Goal: Information Seeking & Learning: Learn about a topic

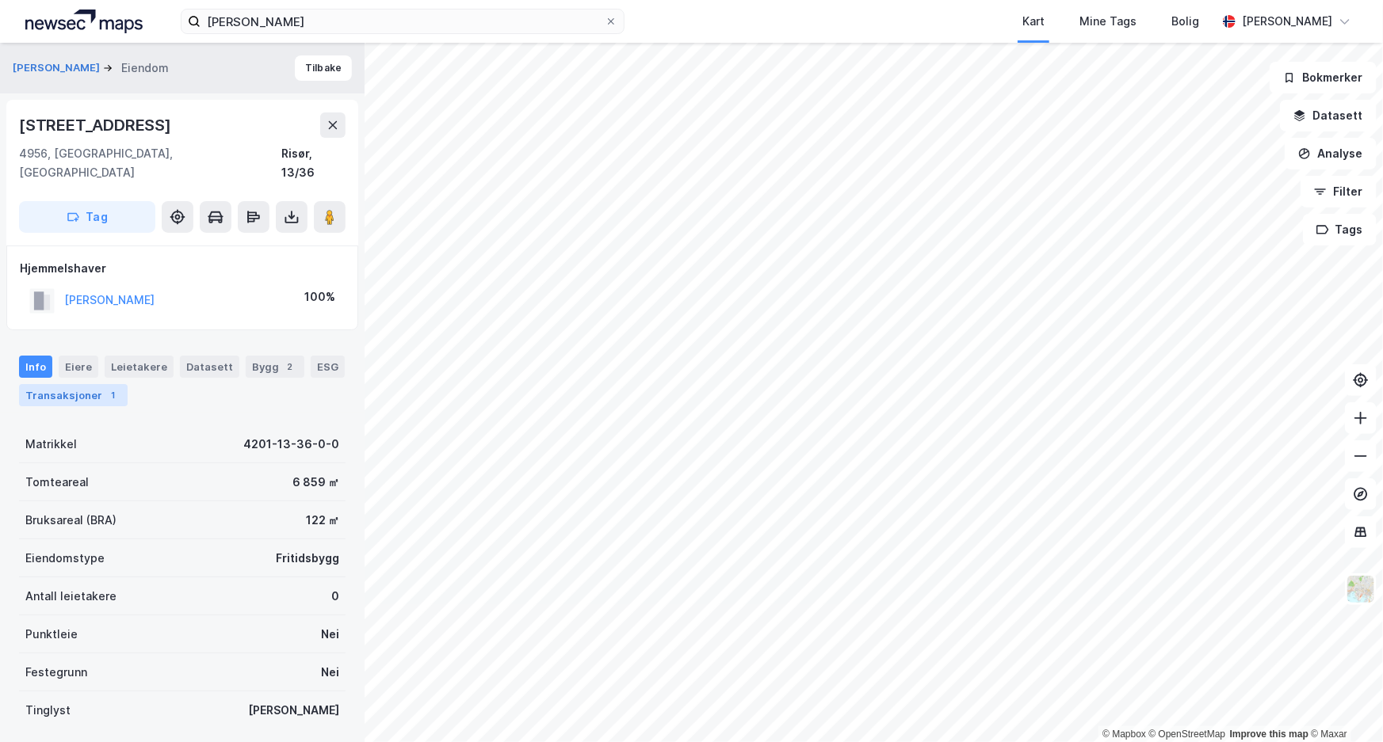
click at [71, 384] on div "Transaksjoner 1" at bounding box center [73, 395] width 109 height 22
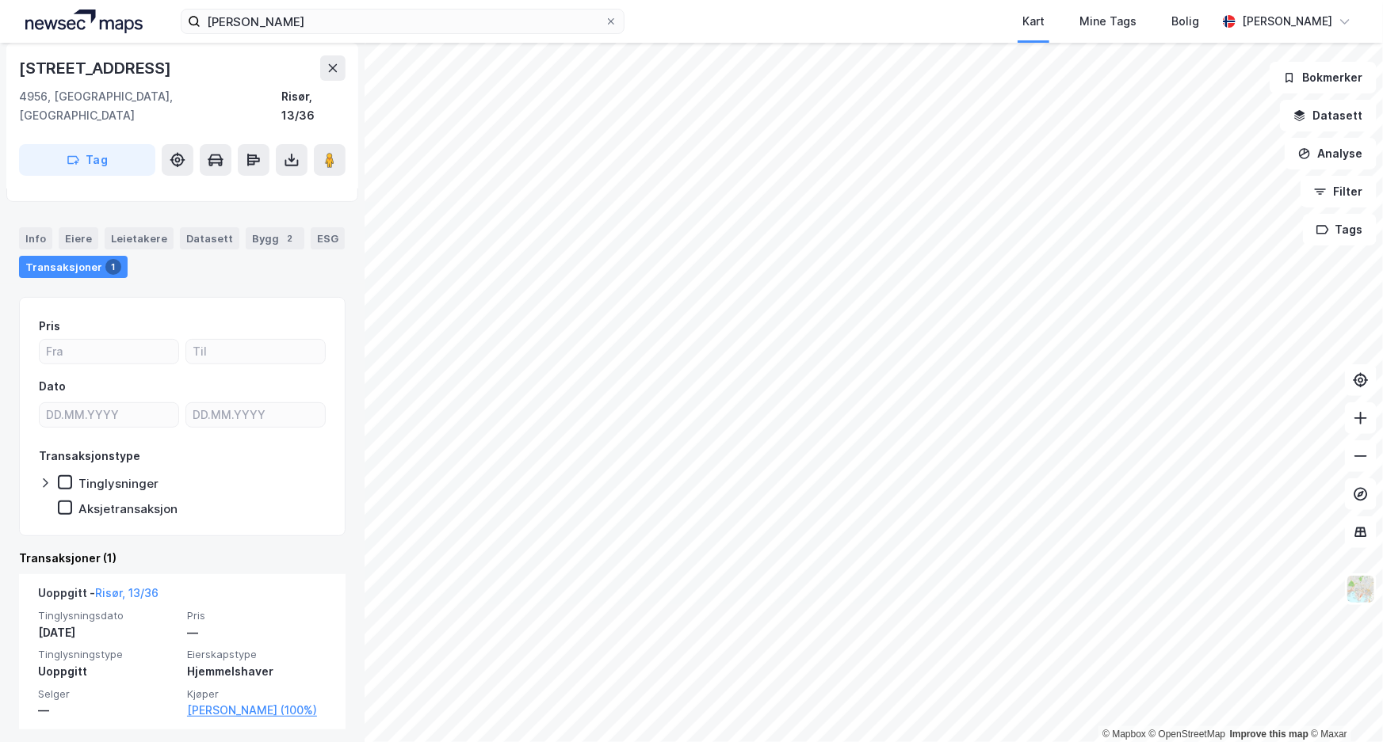
scroll to position [134, 0]
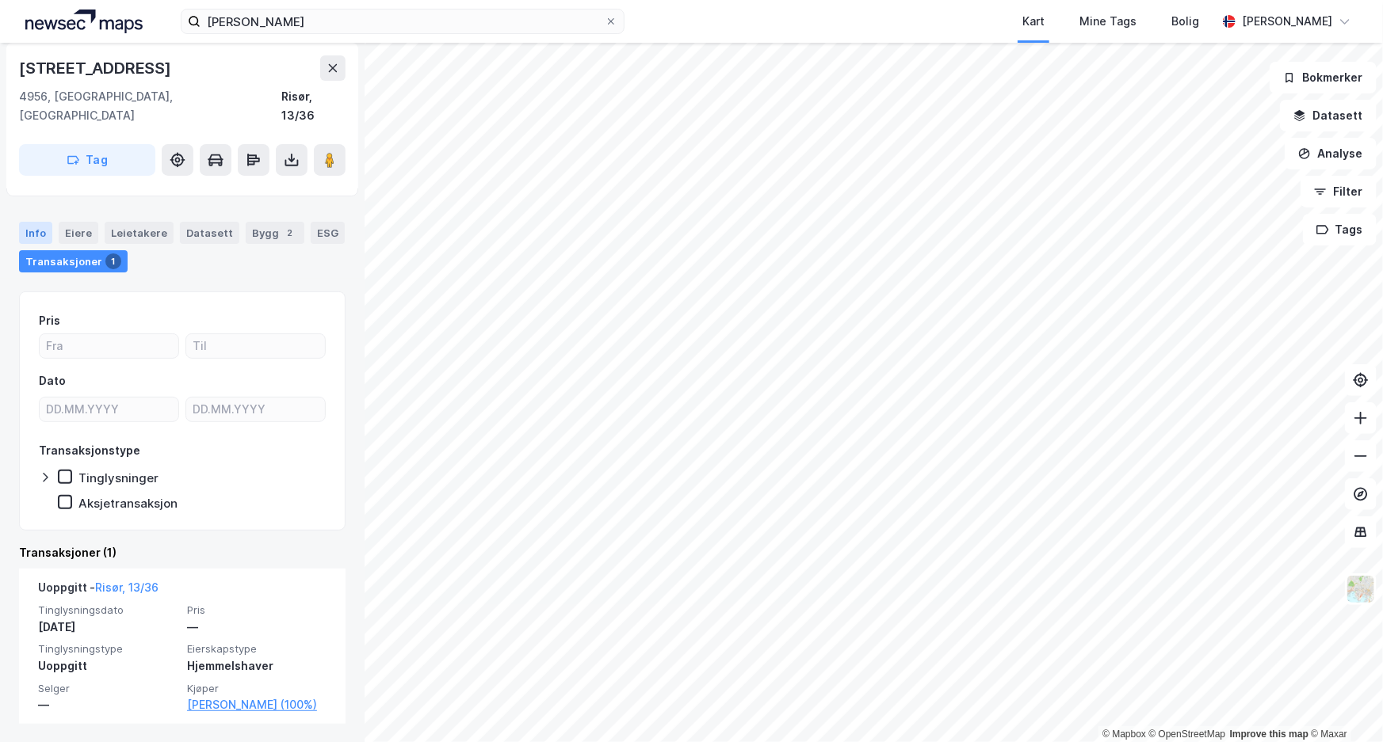
click at [29, 222] on div "Info" at bounding box center [35, 233] width 33 height 22
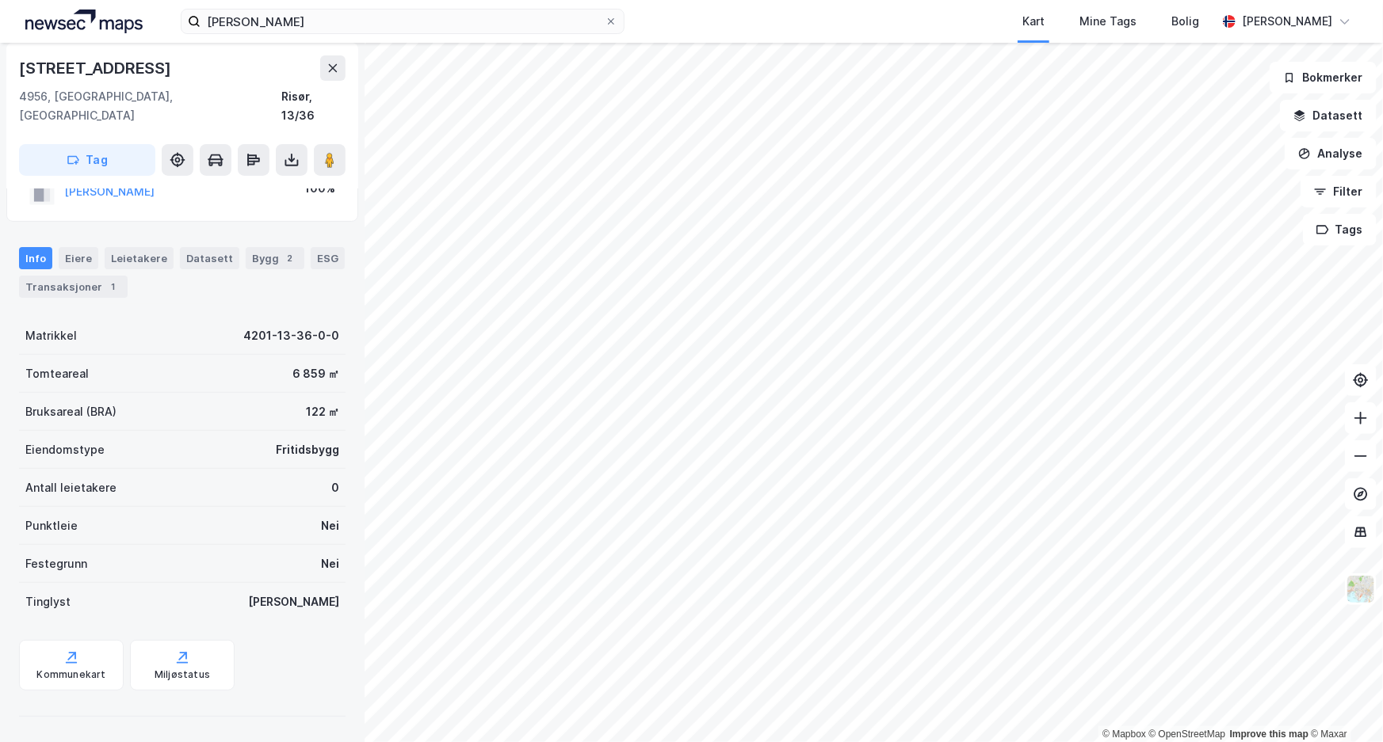
scroll to position [88, 0]
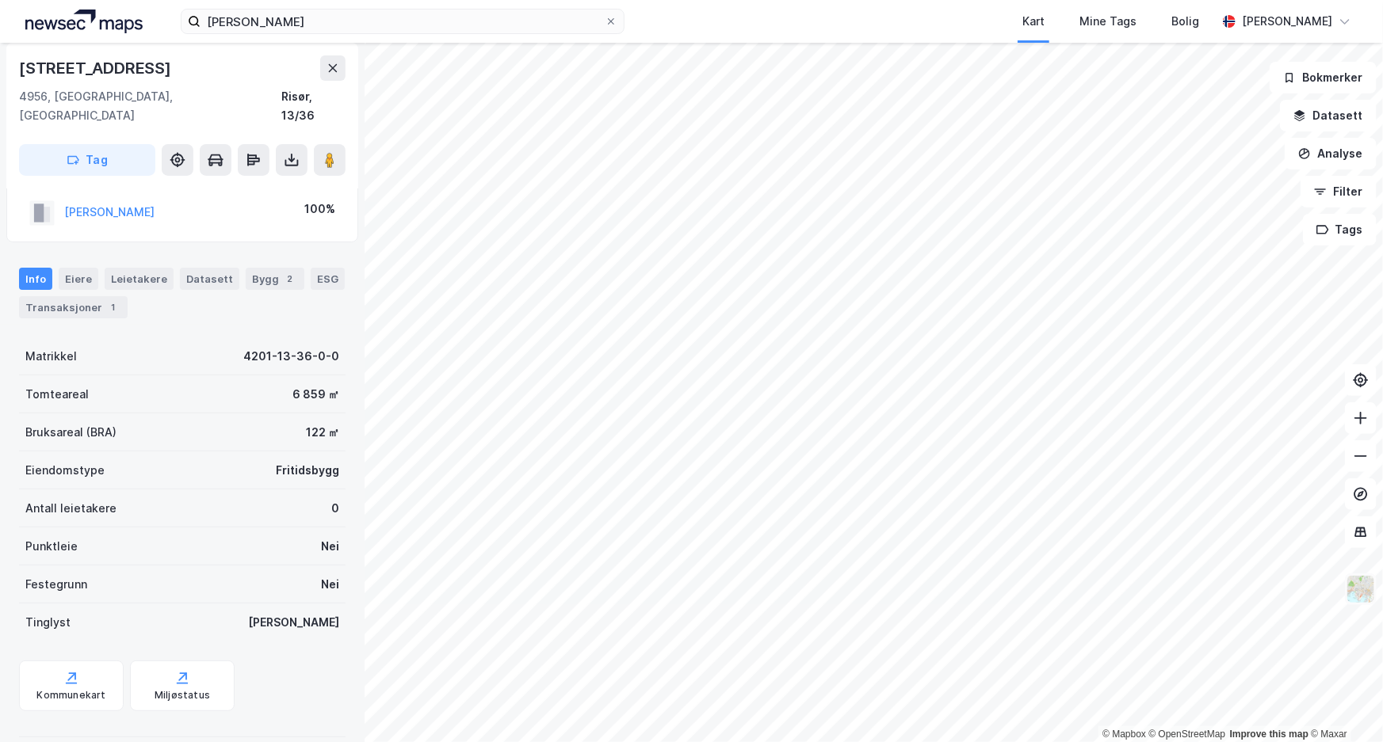
click at [1359, 596] on img at bounding box center [1360, 589] width 30 height 30
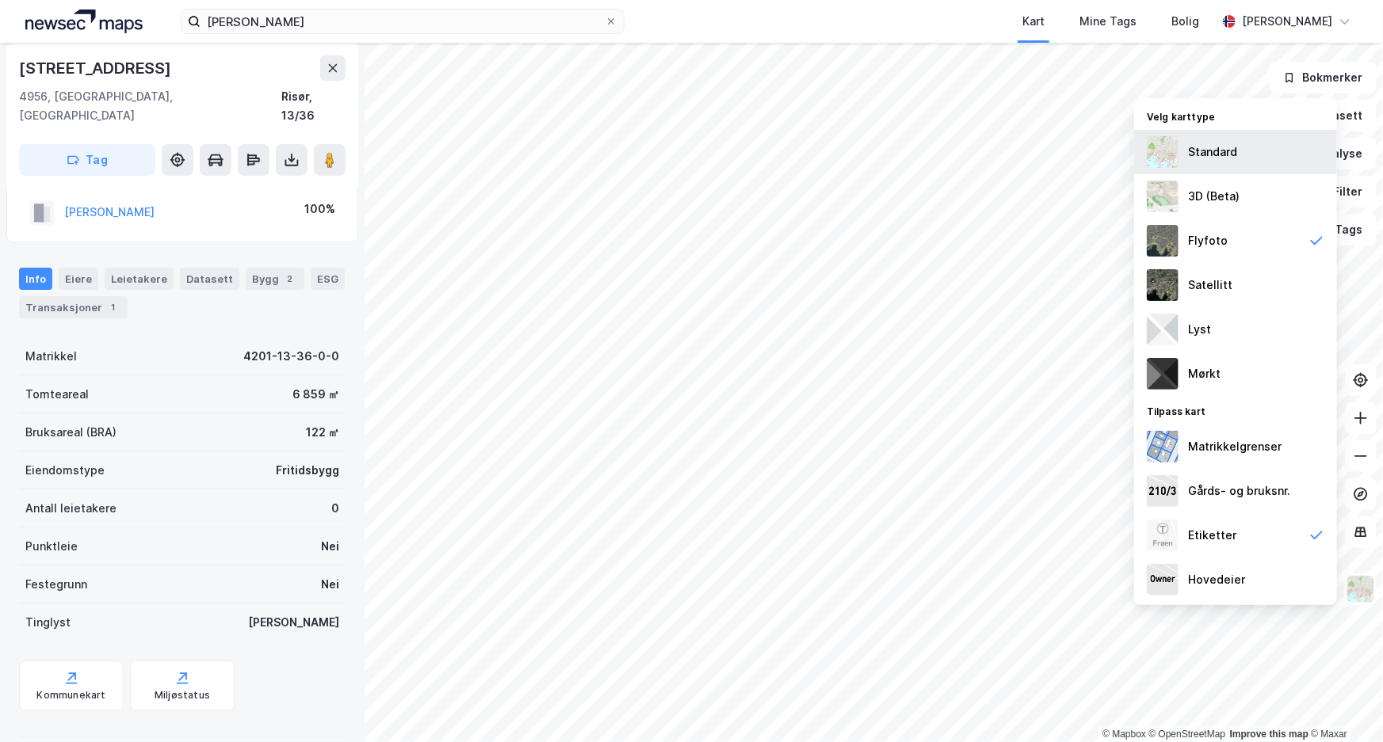
click at [1220, 150] on div "Standard" at bounding box center [1212, 152] width 49 height 19
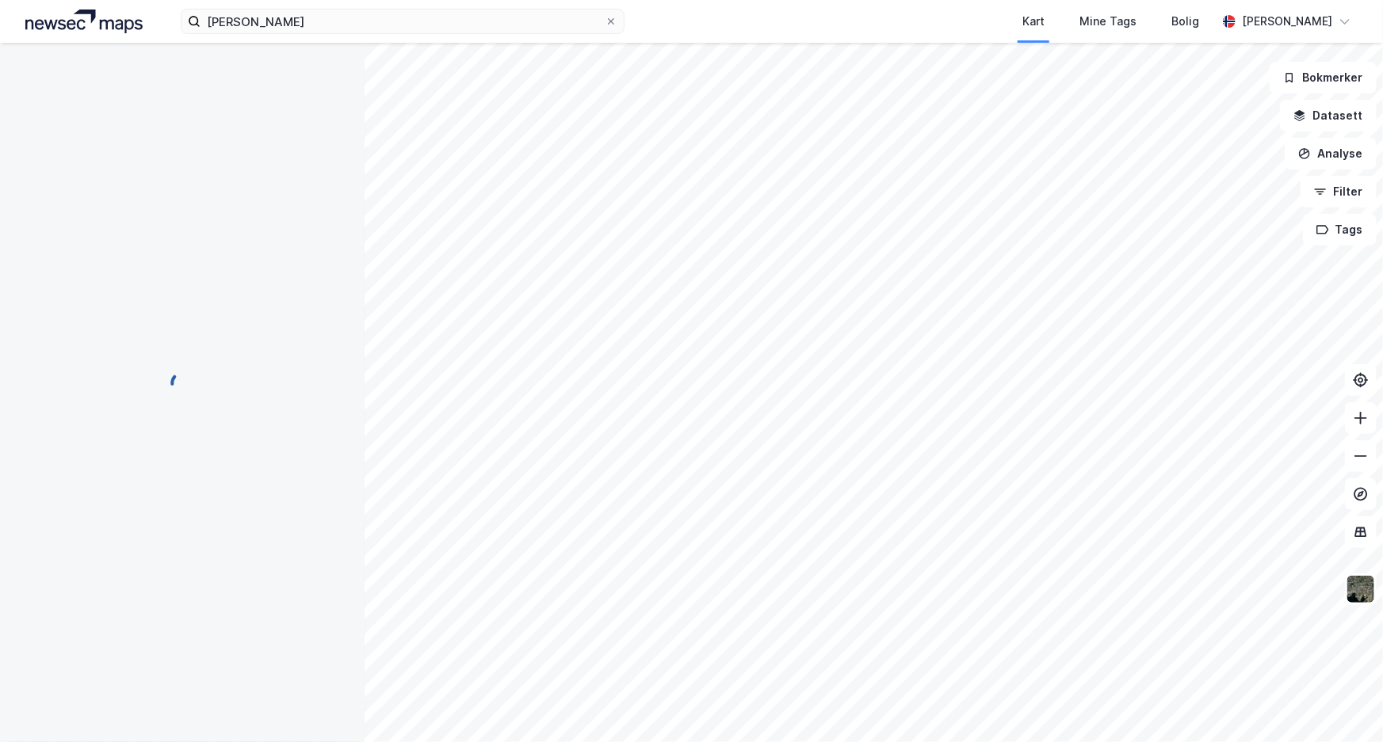
scroll to position [38, 0]
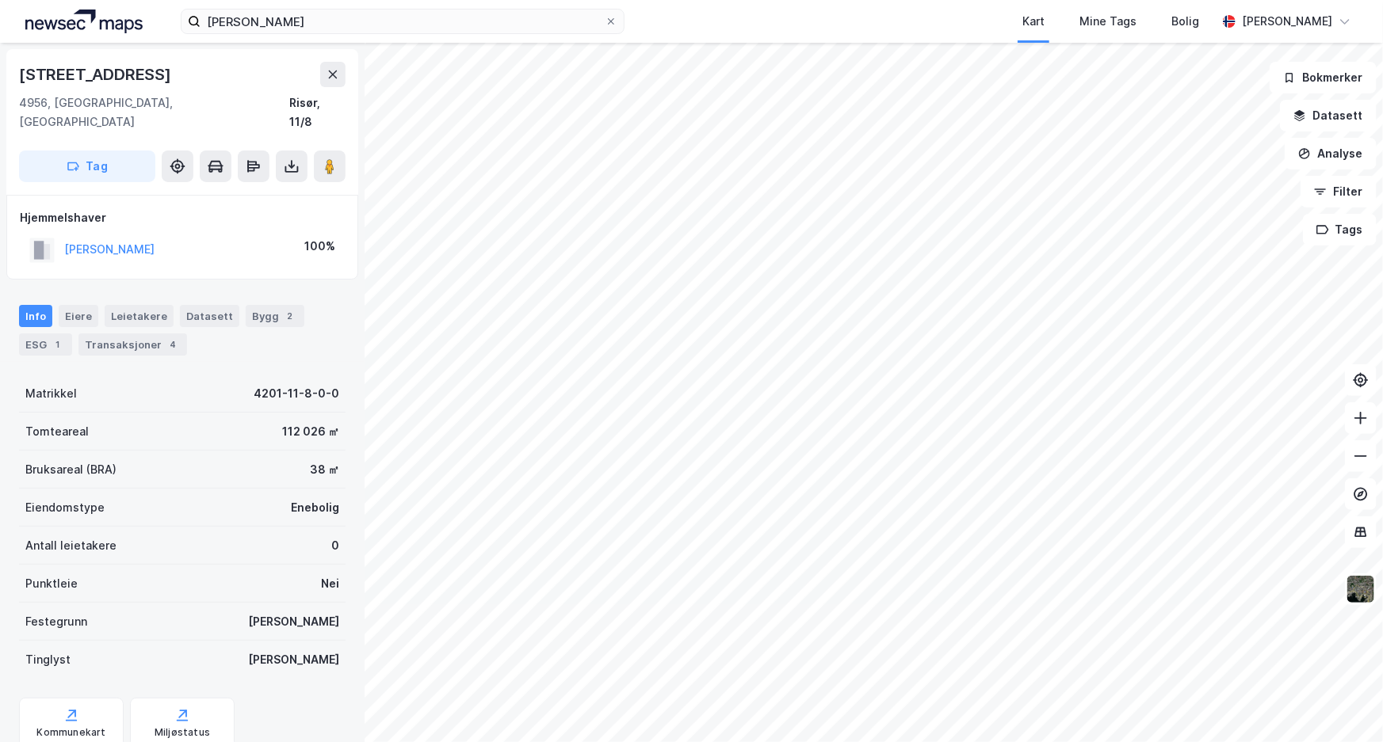
scroll to position [38, 0]
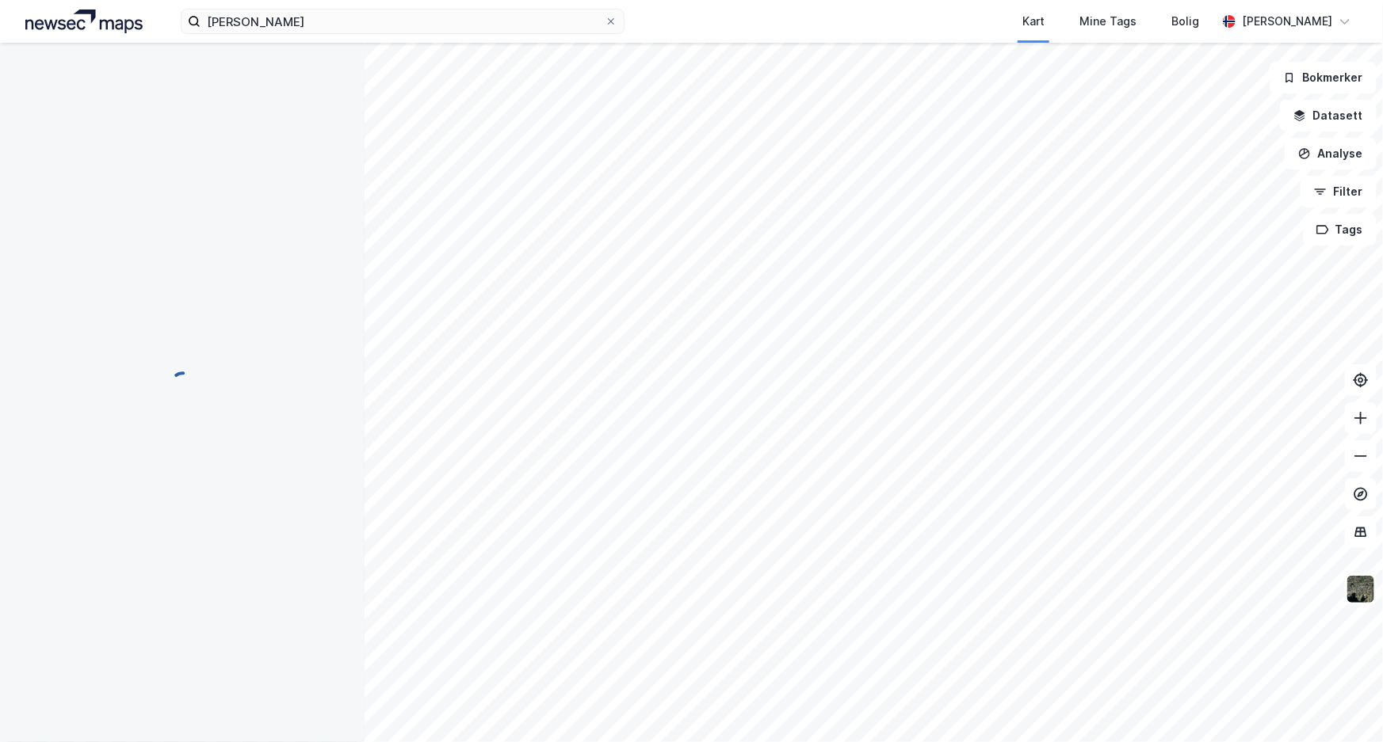
scroll to position [38, 0]
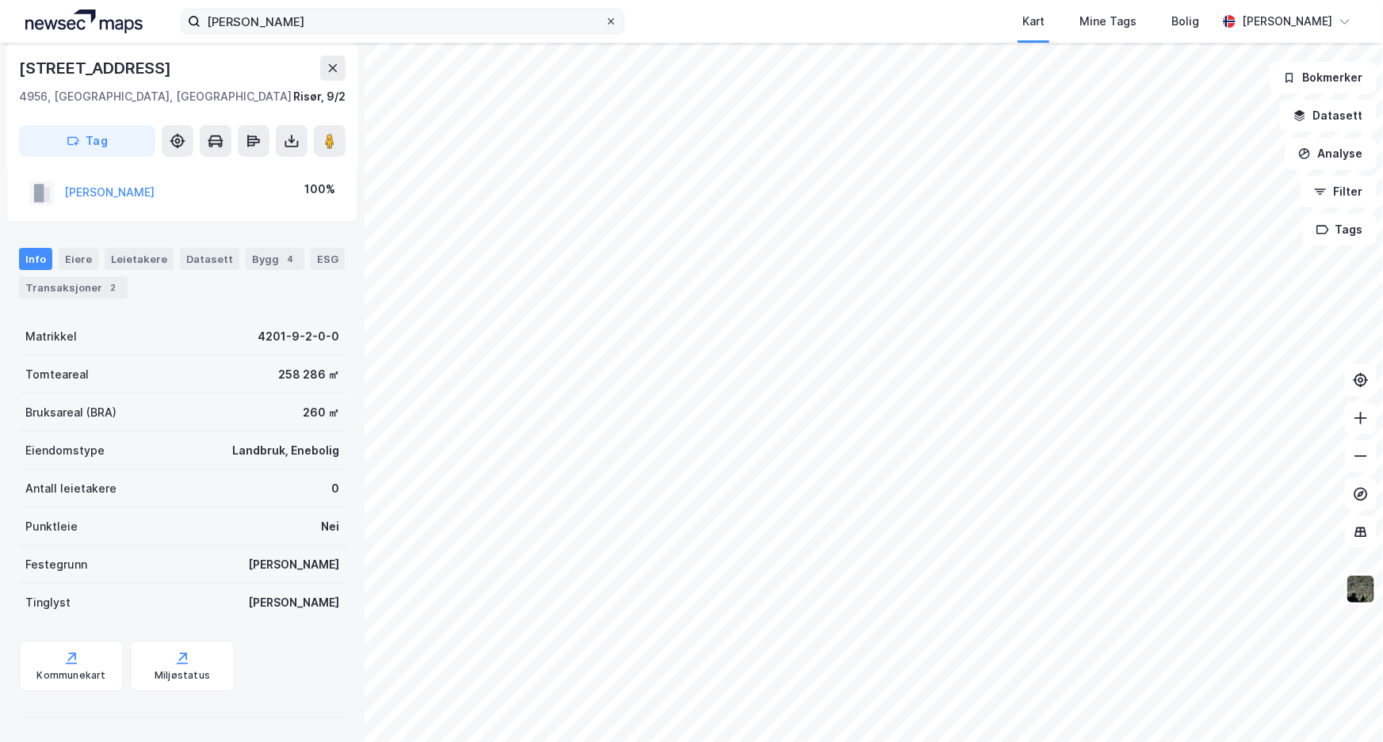
click at [612, 22] on icon at bounding box center [611, 22] width 10 height 10
click at [605, 22] on input "[PERSON_NAME]" at bounding box center [402, 22] width 404 height 24
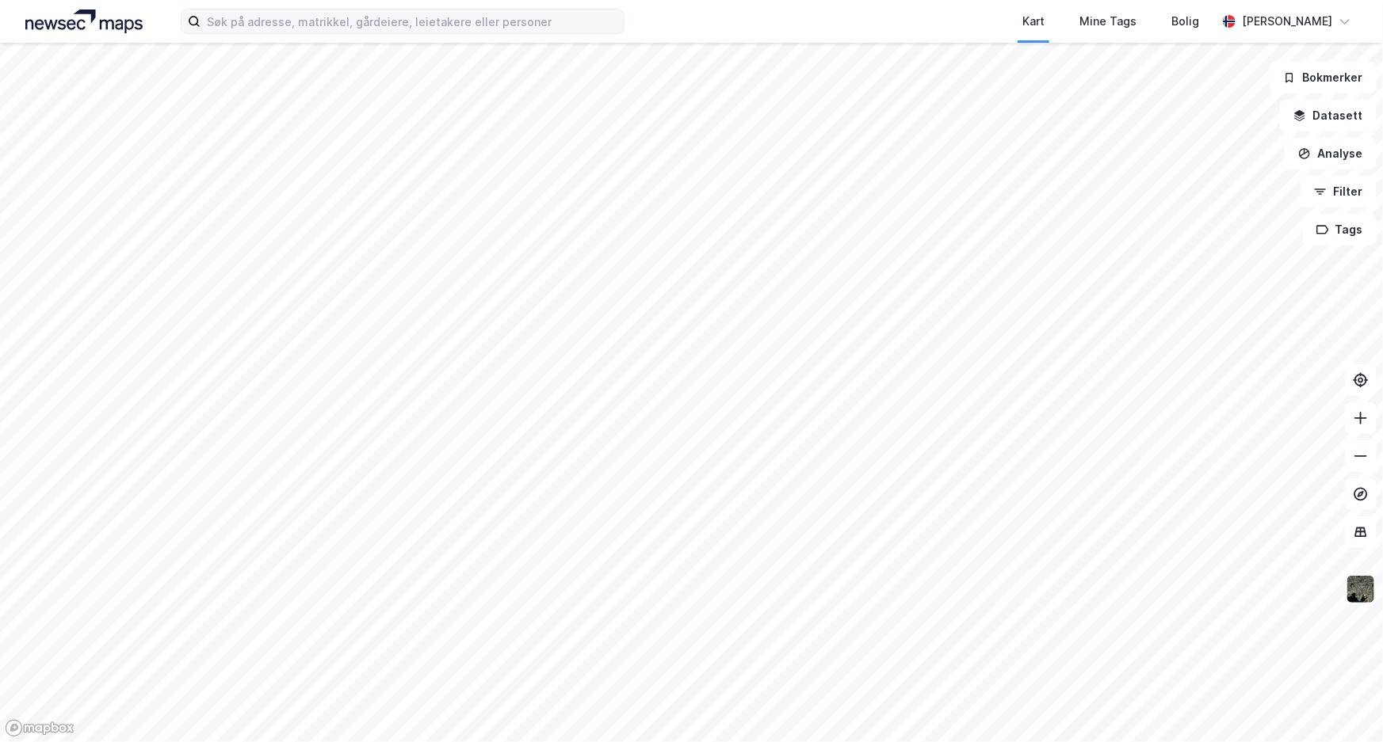
click at [1348, 590] on img at bounding box center [1360, 589] width 30 height 30
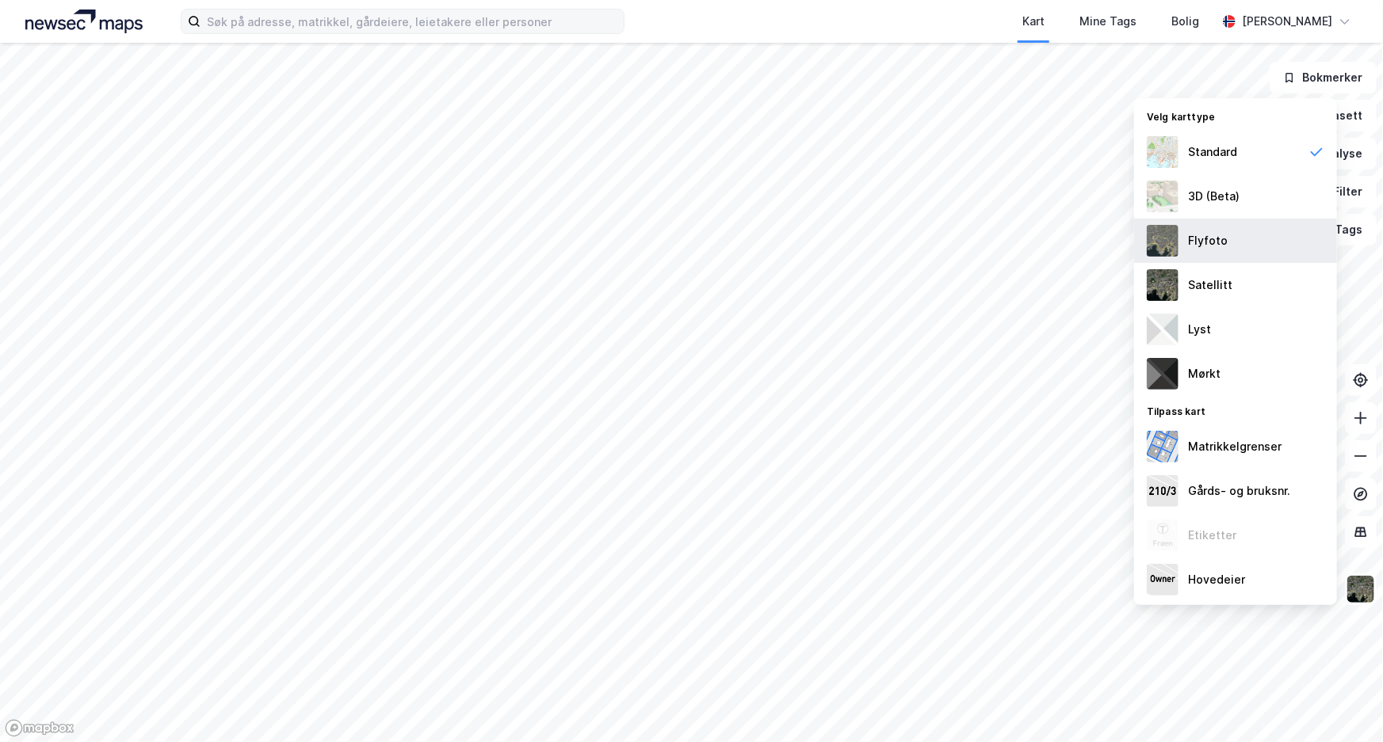
click at [1196, 238] on div "Flyfoto" at bounding box center [1208, 240] width 40 height 19
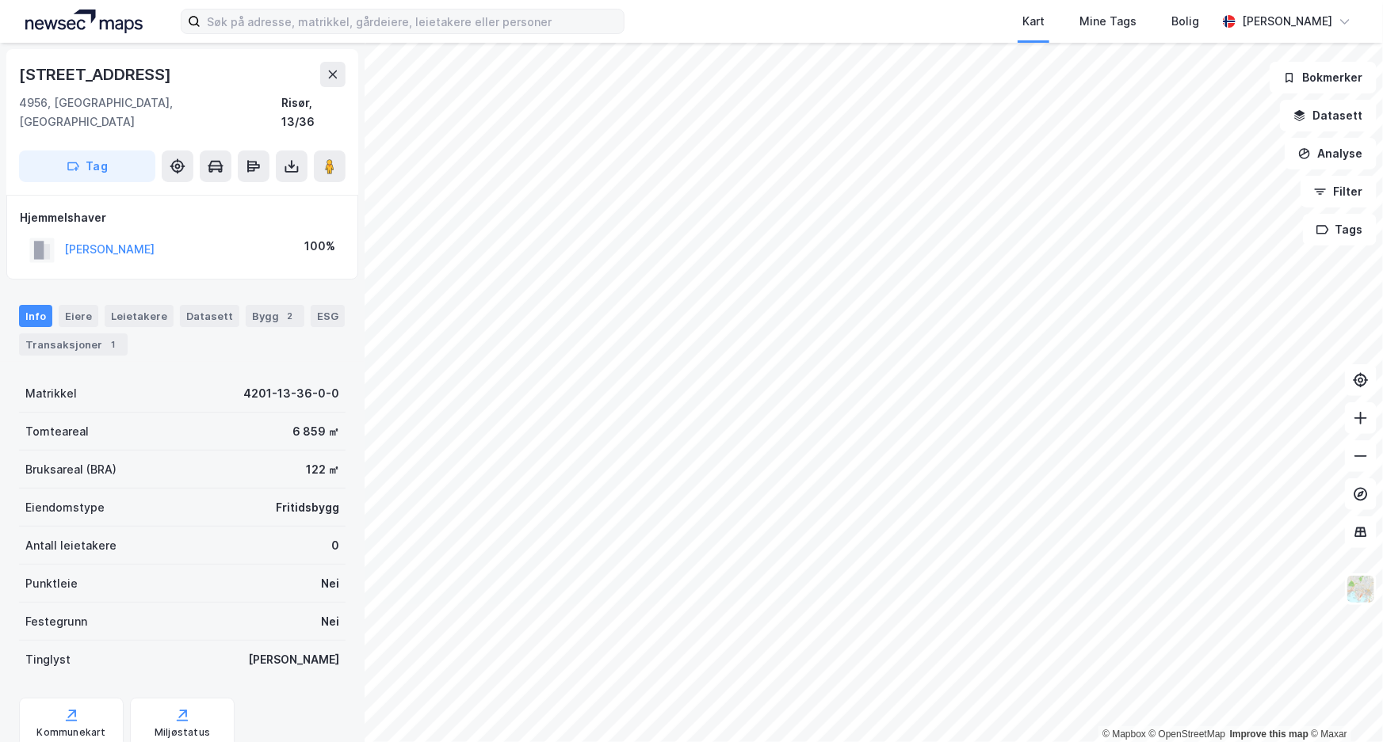
scroll to position [38, 0]
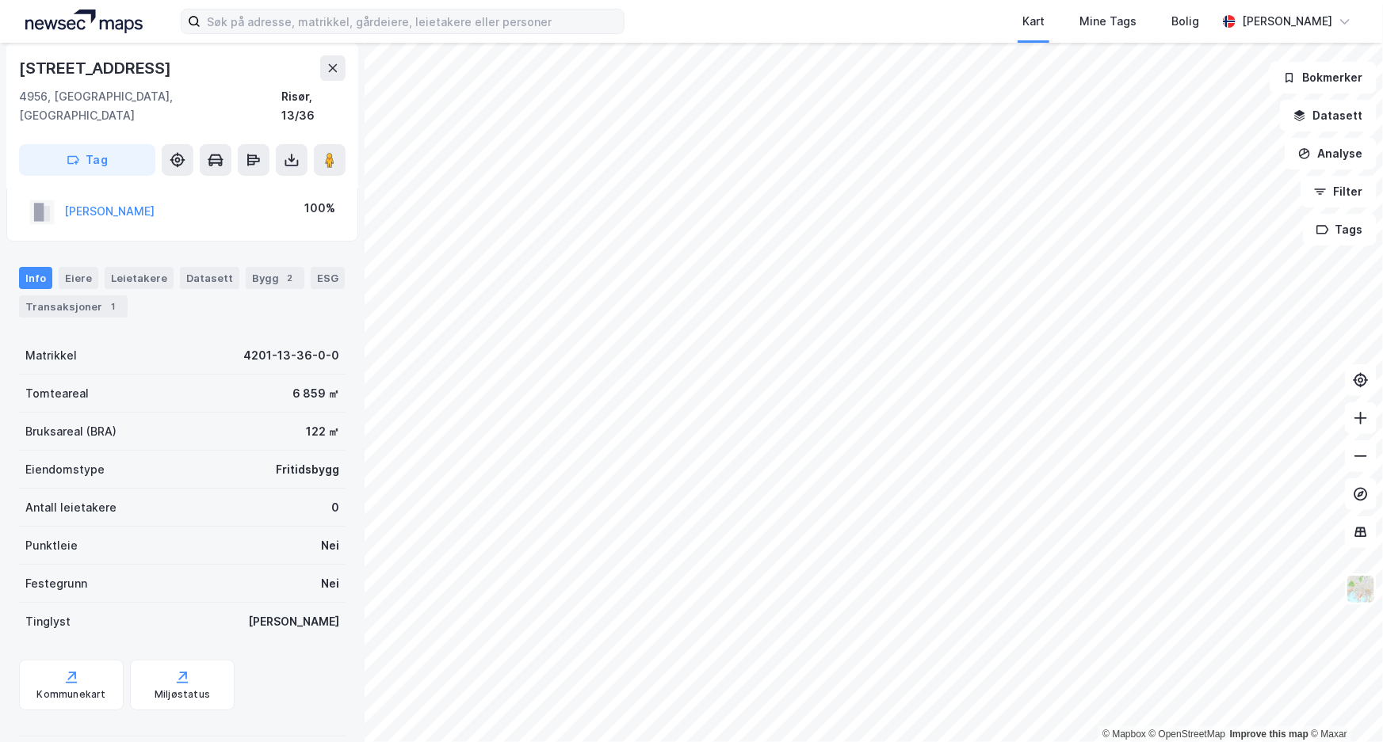
click at [493, 742] on html "Kart Mine Tags Bolig [PERSON_NAME] © Mapbox © OpenStreetMap Improve this map © …" at bounding box center [691, 371] width 1383 height 742
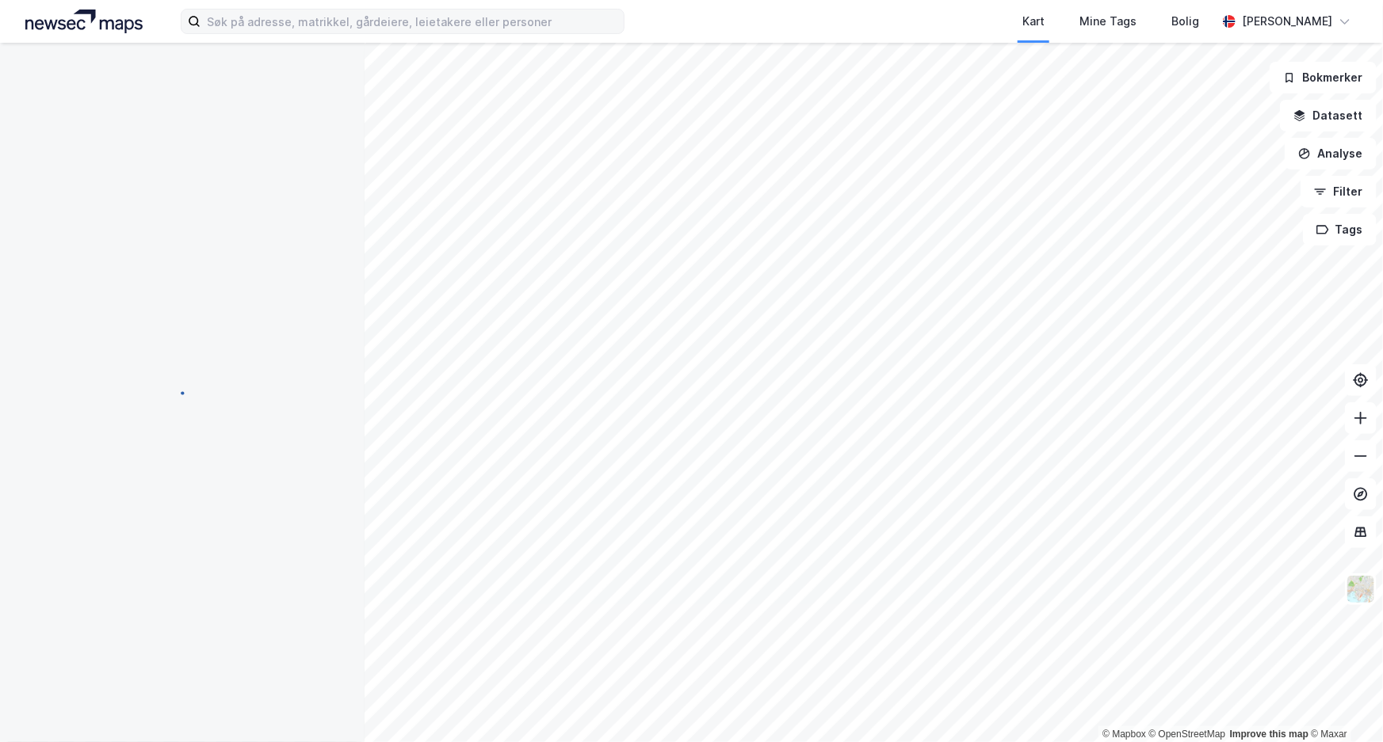
scroll to position [38, 0]
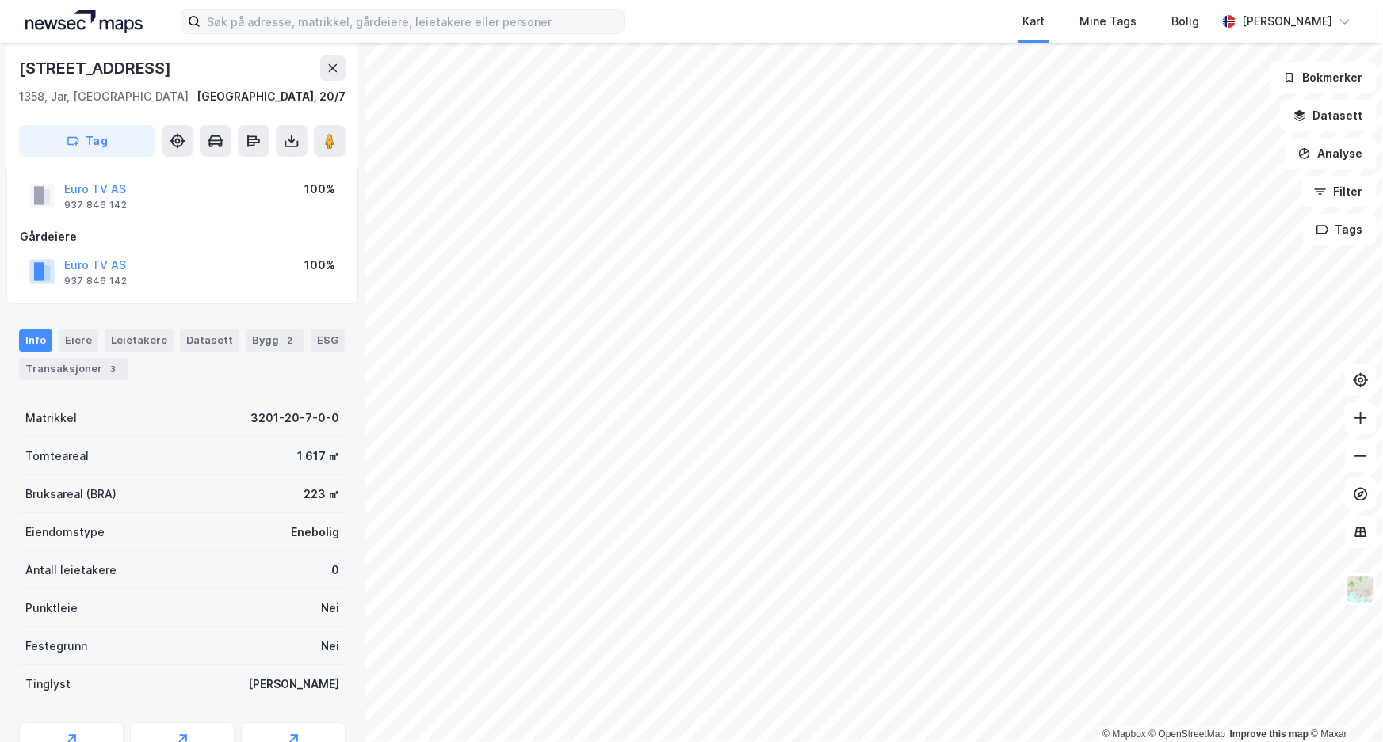
scroll to position [38, 0]
click at [94, 372] on div "Transaksjoner 3" at bounding box center [73, 369] width 109 height 22
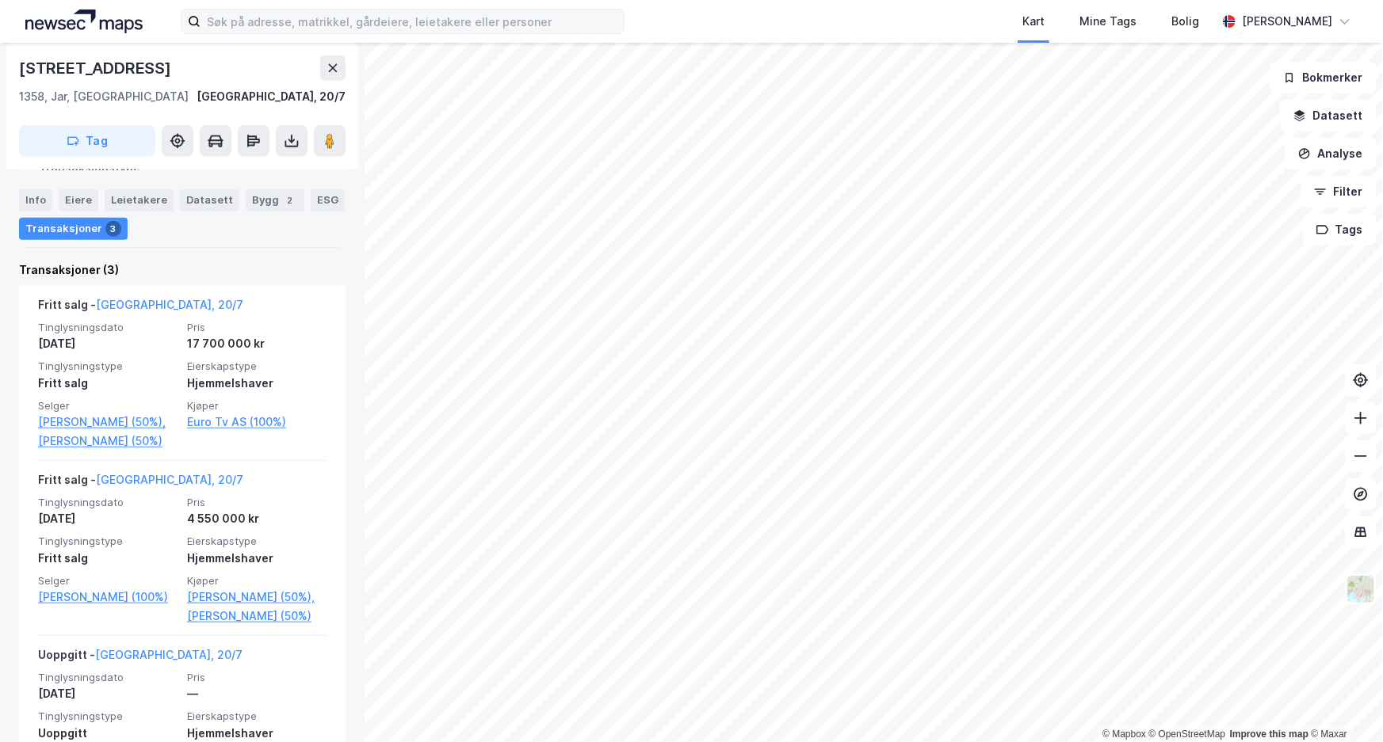
scroll to position [430, 0]
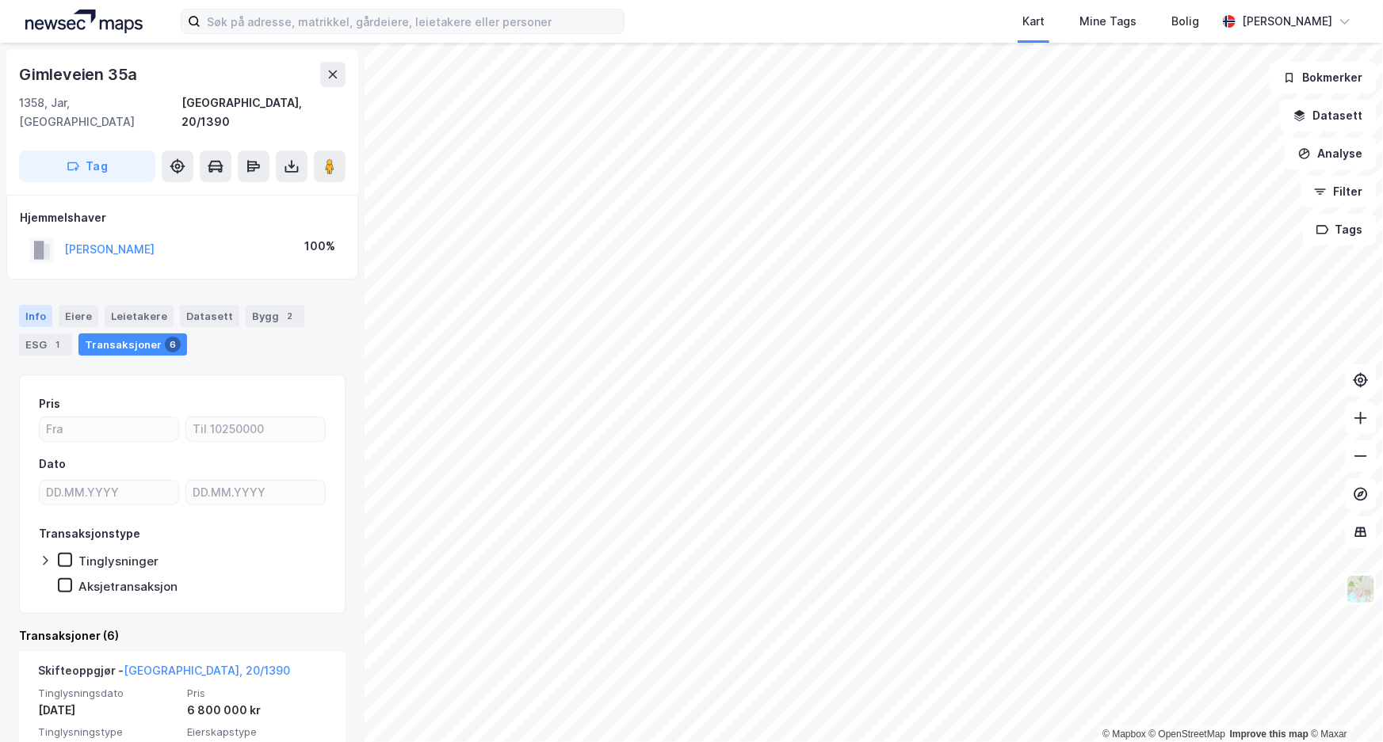
click at [34, 305] on div "Info" at bounding box center [35, 316] width 33 height 22
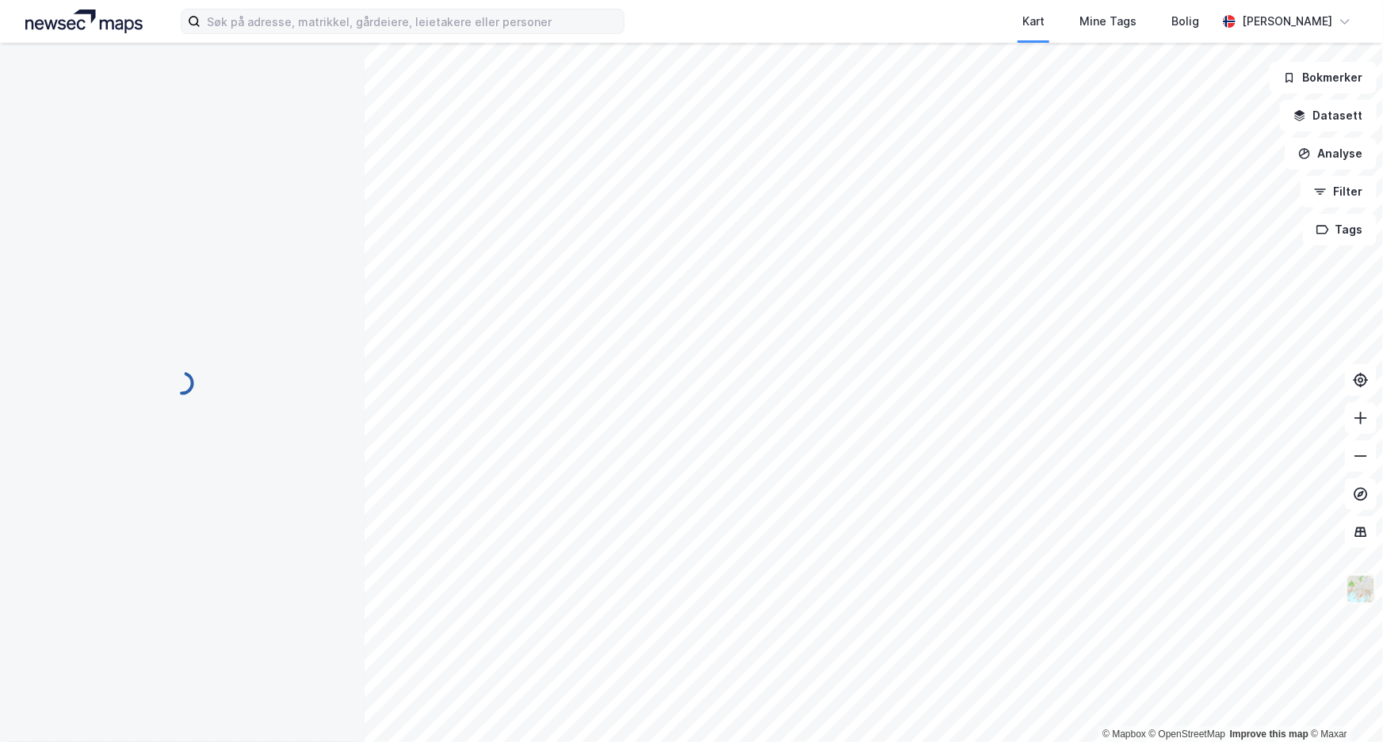
scroll to position [38, 0]
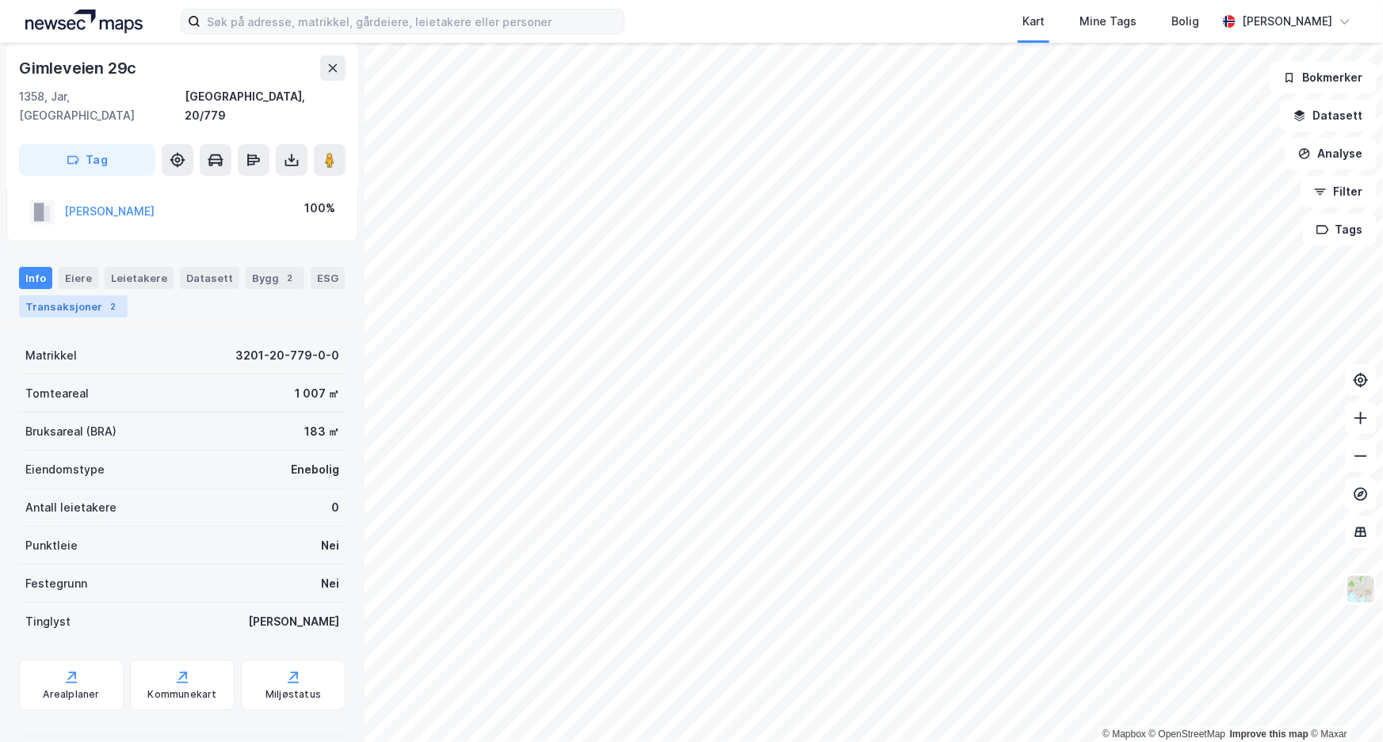
click at [89, 296] on div "Transaksjoner 2" at bounding box center [73, 307] width 109 height 22
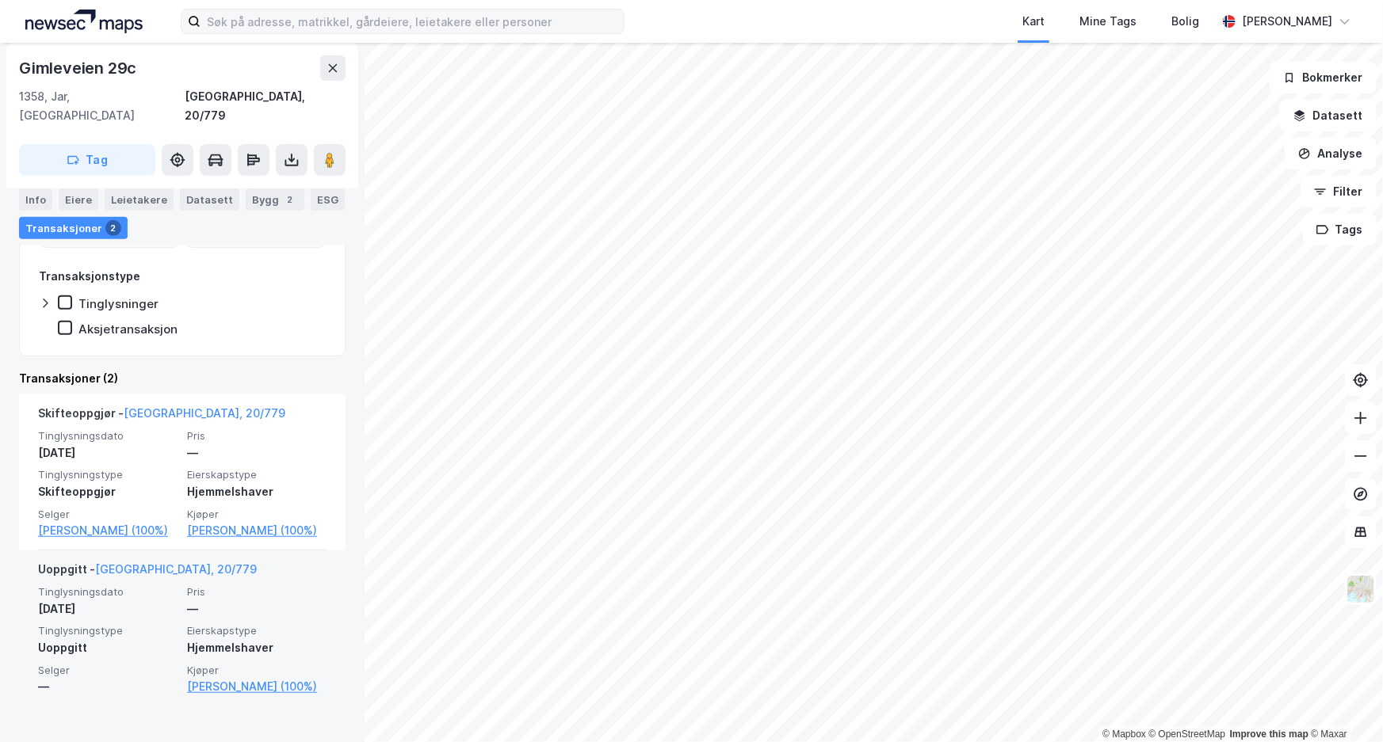
scroll to position [258, 0]
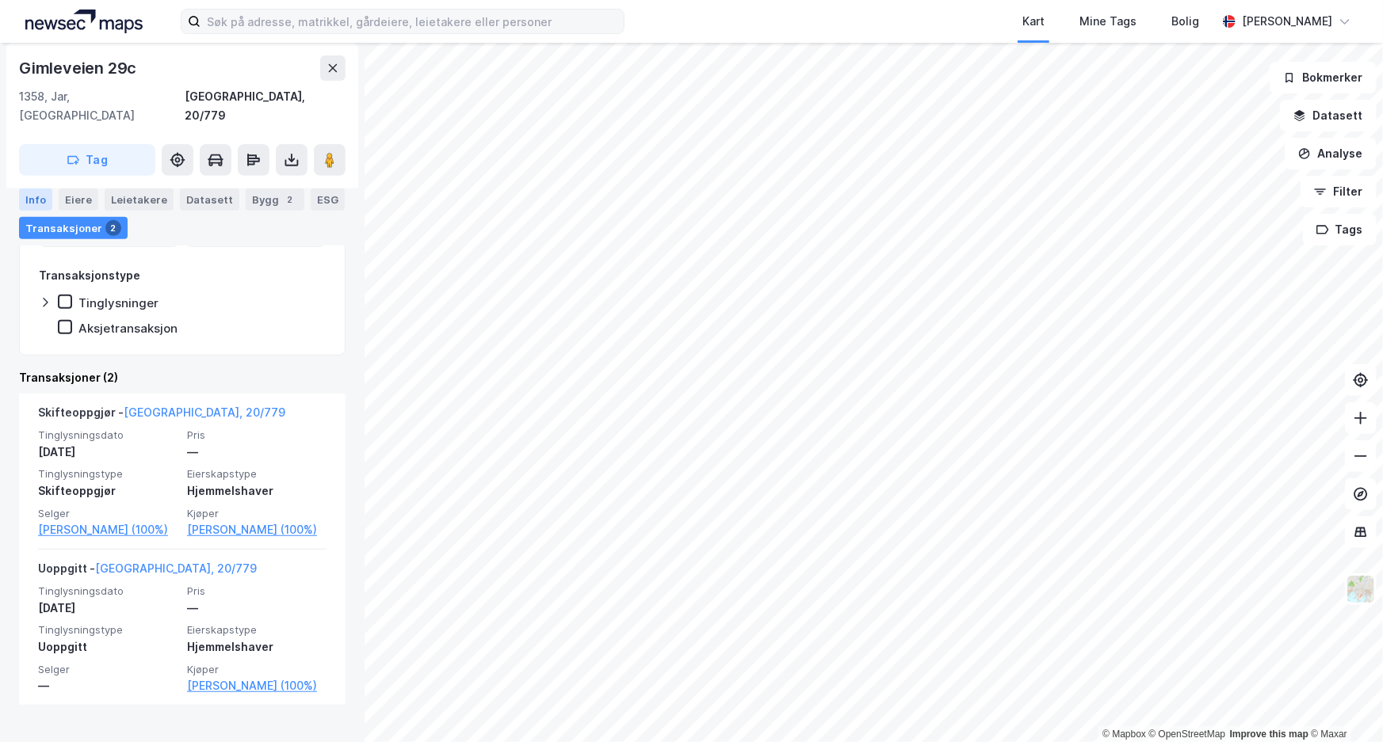
click at [29, 194] on div "Info" at bounding box center [35, 200] width 33 height 22
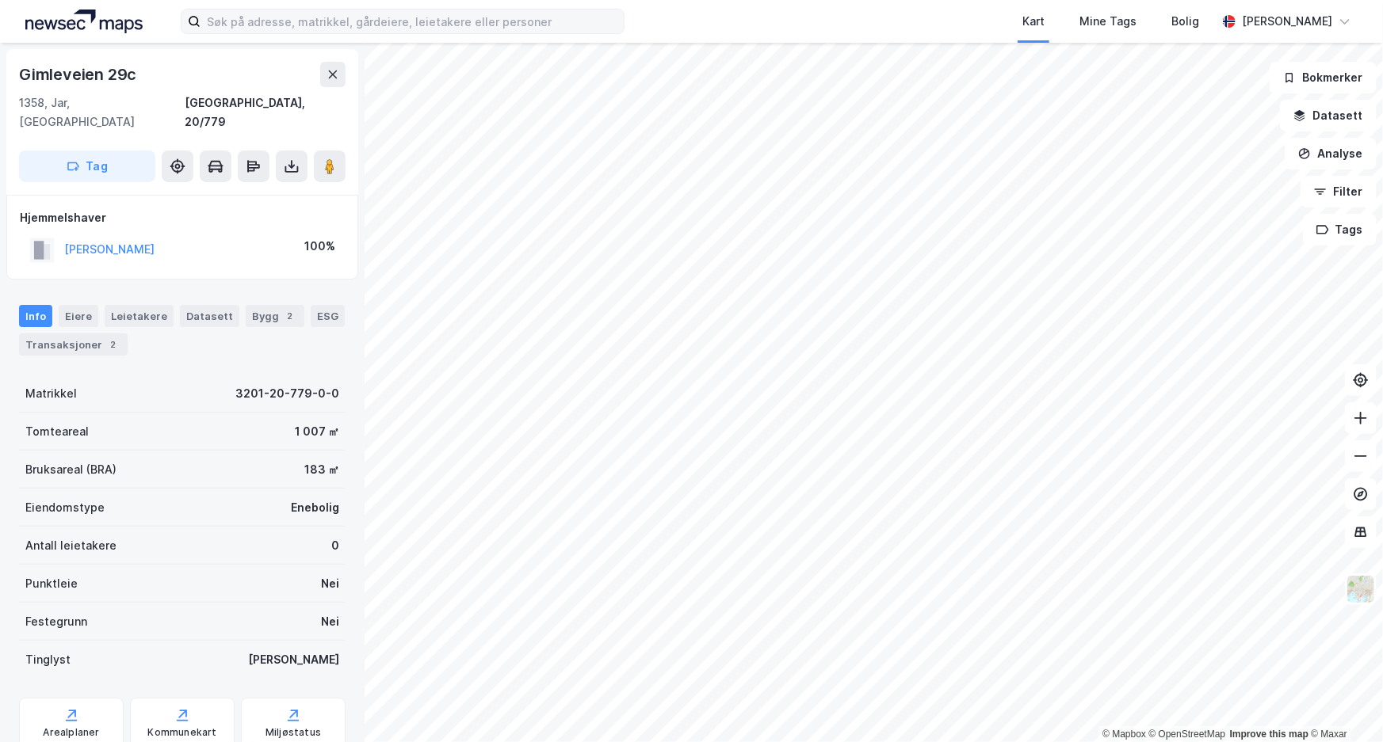
click at [540, 742] on html "Kart Mine Tags Bolig [PERSON_NAME] © Mapbox © OpenStreetMap Improve this map © …" at bounding box center [691, 371] width 1383 height 742
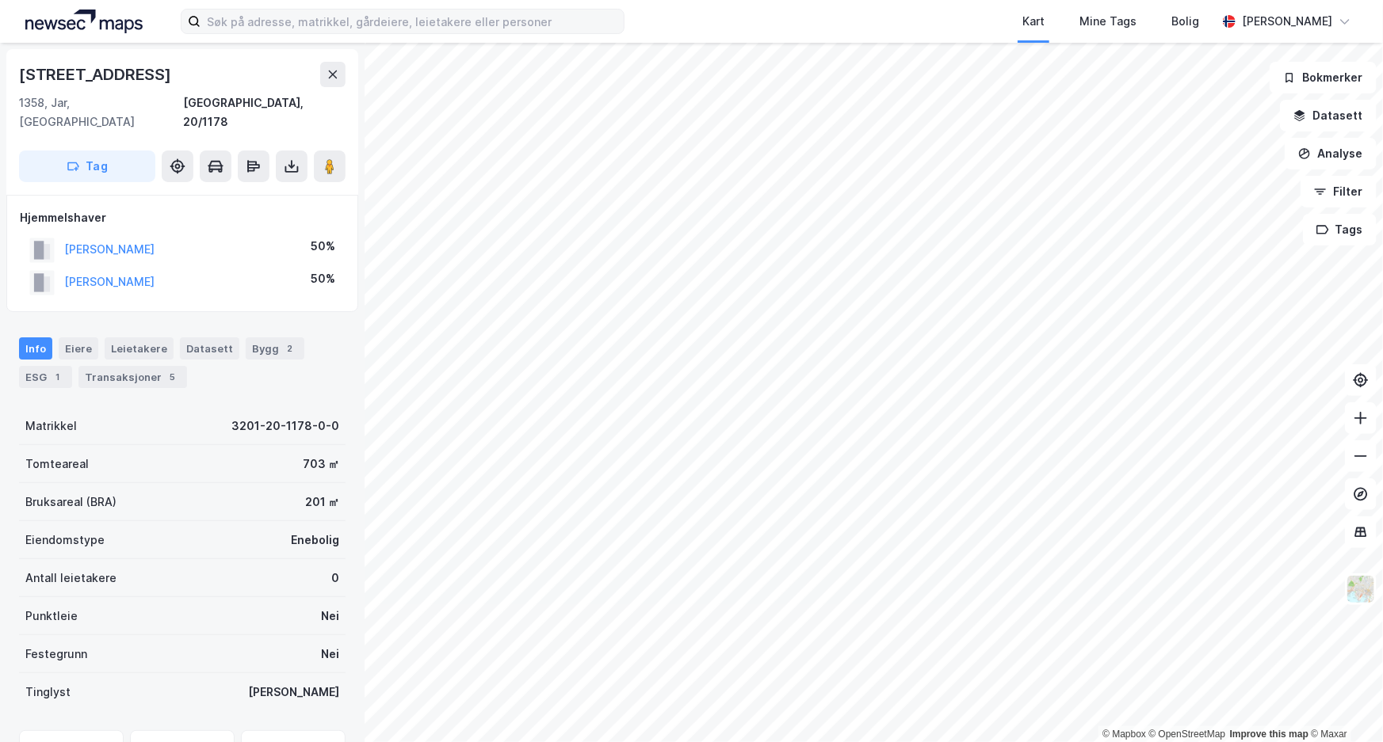
scroll to position [1, 0]
click at [143, 365] on div "Transaksjoner 5" at bounding box center [132, 376] width 109 height 22
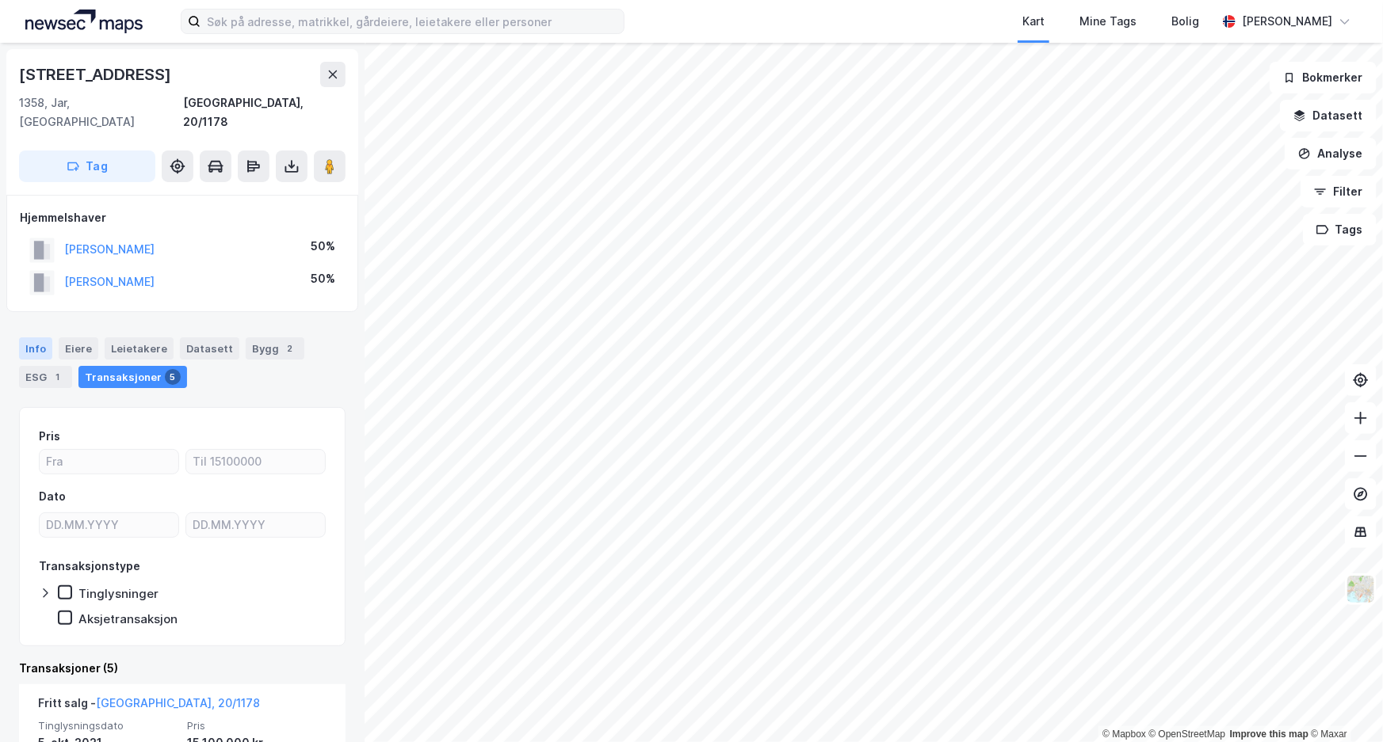
click at [36, 338] on div "Info" at bounding box center [35, 349] width 33 height 22
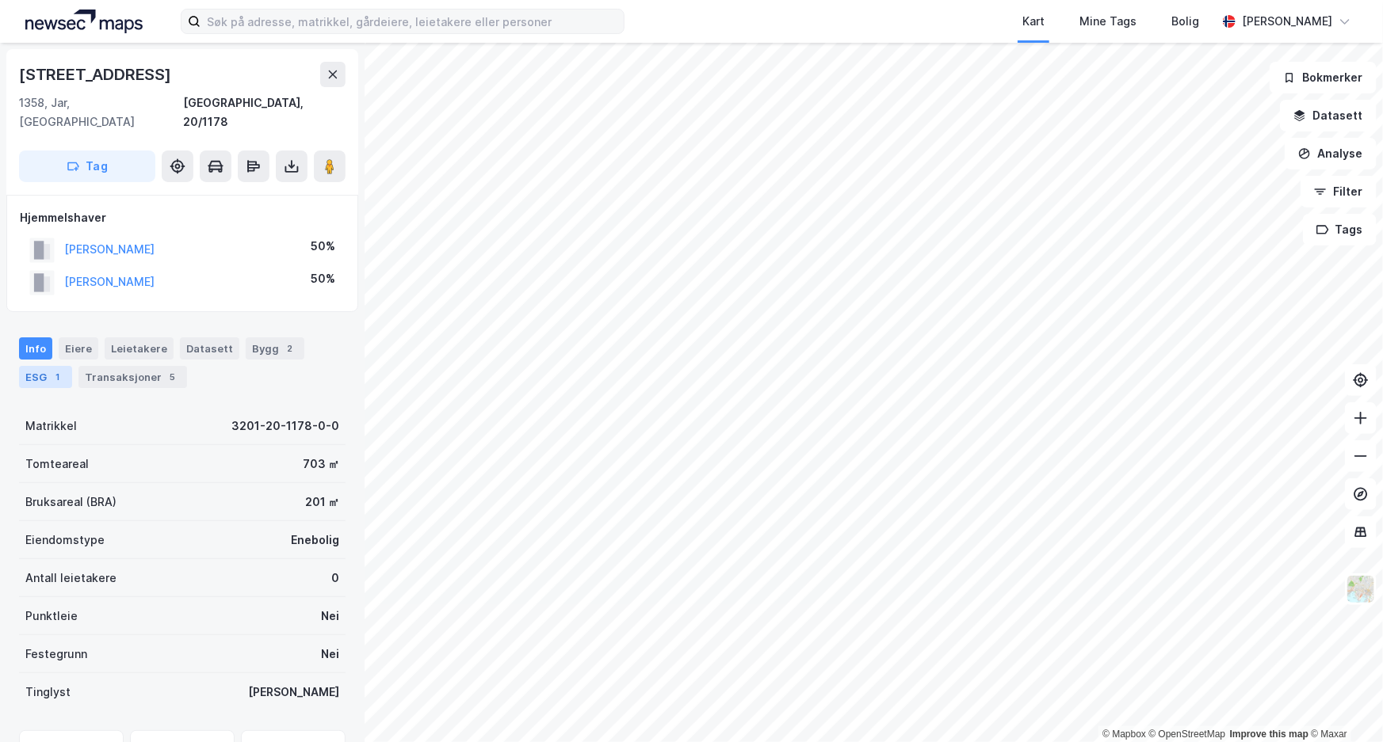
click at [40, 366] on div "ESG 1" at bounding box center [45, 377] width 53 height 22
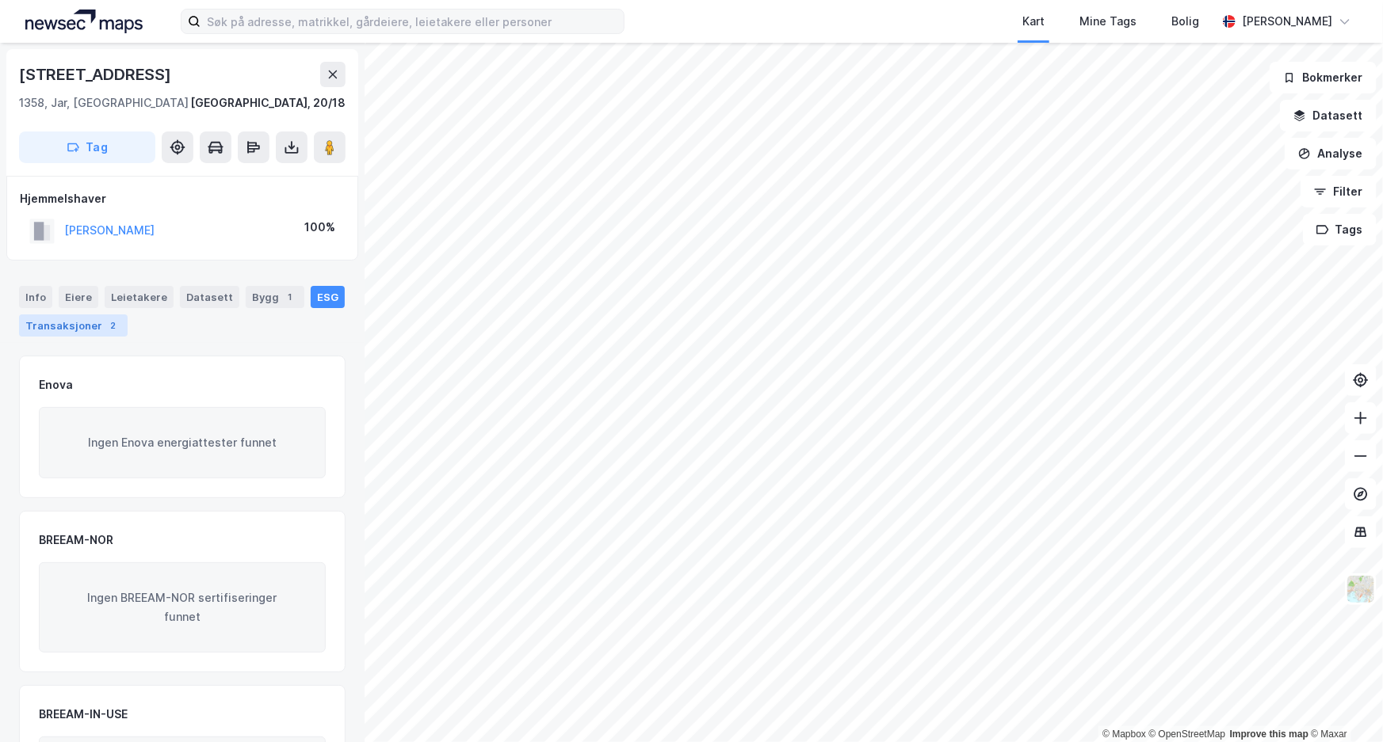
click at [53, 329] on div "Transaksjoner 2" at bounding box center [73, 326] width 109 height 22
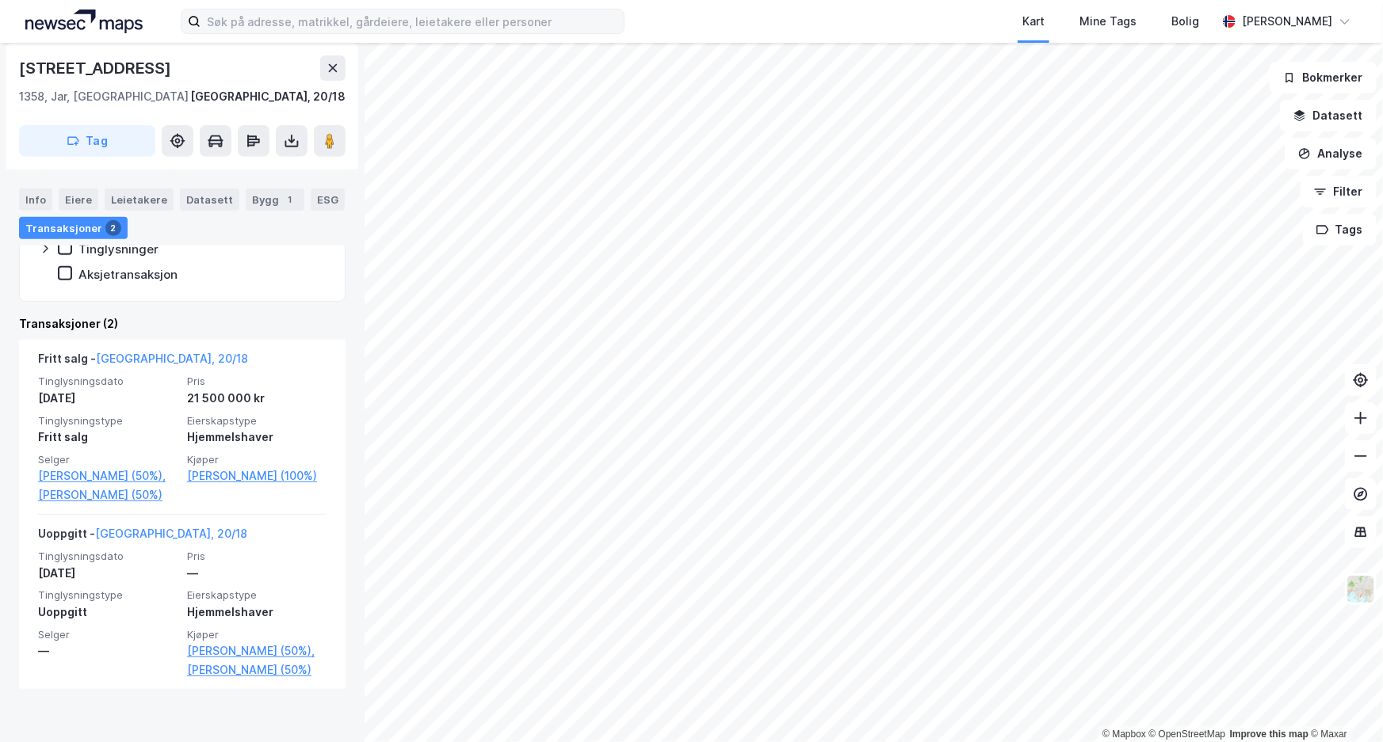
scroll to position [296, 0]
click at [497, 742] on html "Kart Mine Tags Bolig [PERSON_NAME] © Mapbox © OpenStreetMap Improve this map © …" at bounding box center [691, 371] width 1383 height 742
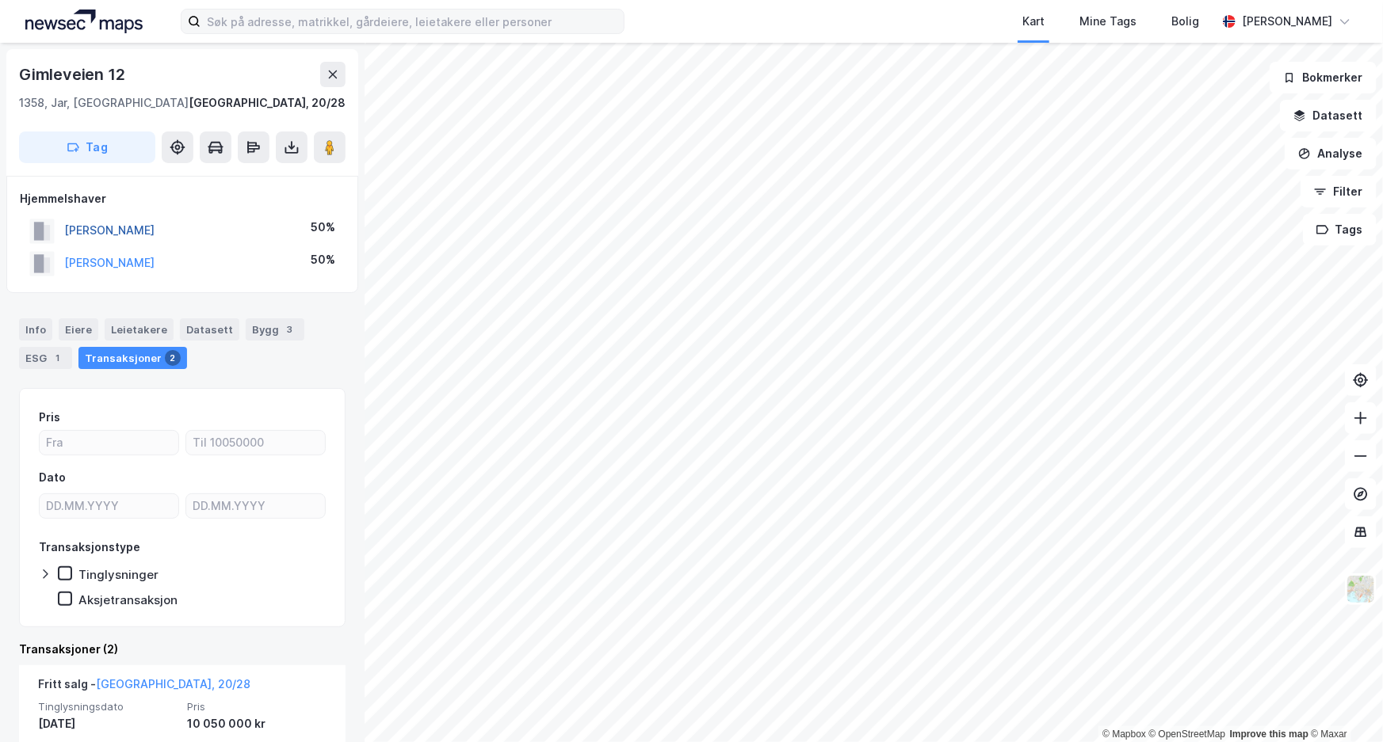
click at [0, 0] on button "[PERSON_NAME]" at bounding box center [0, 0] width 0 height 0
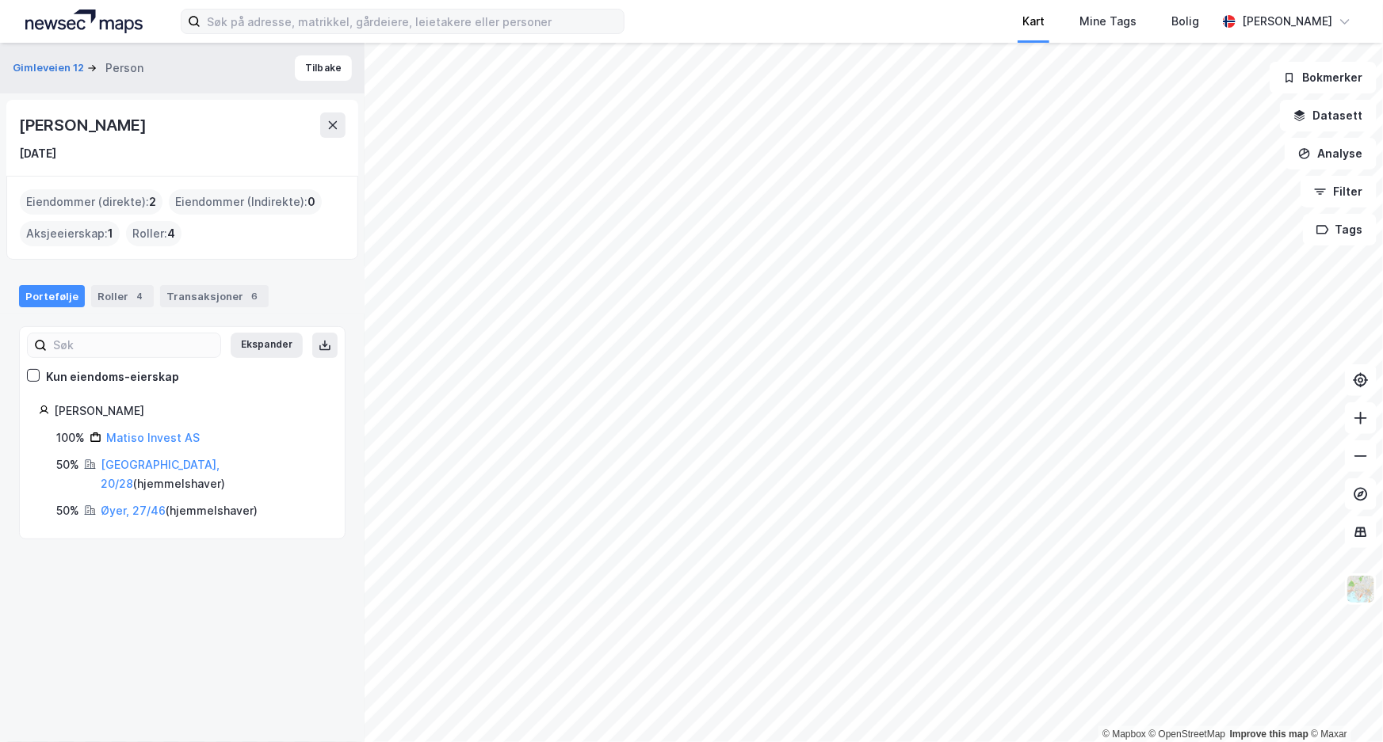
click at [1051, 23] on div "Kart Mine Tags [PERSON_NAME] © Mapbox © OpenStreetMap Improve this map © [PERSO…" at bounding box center [691, 371] width 1383 height 742
click at [320, 61] on button "Tilbake" at bounding box center [323, 67] width 57 height 25
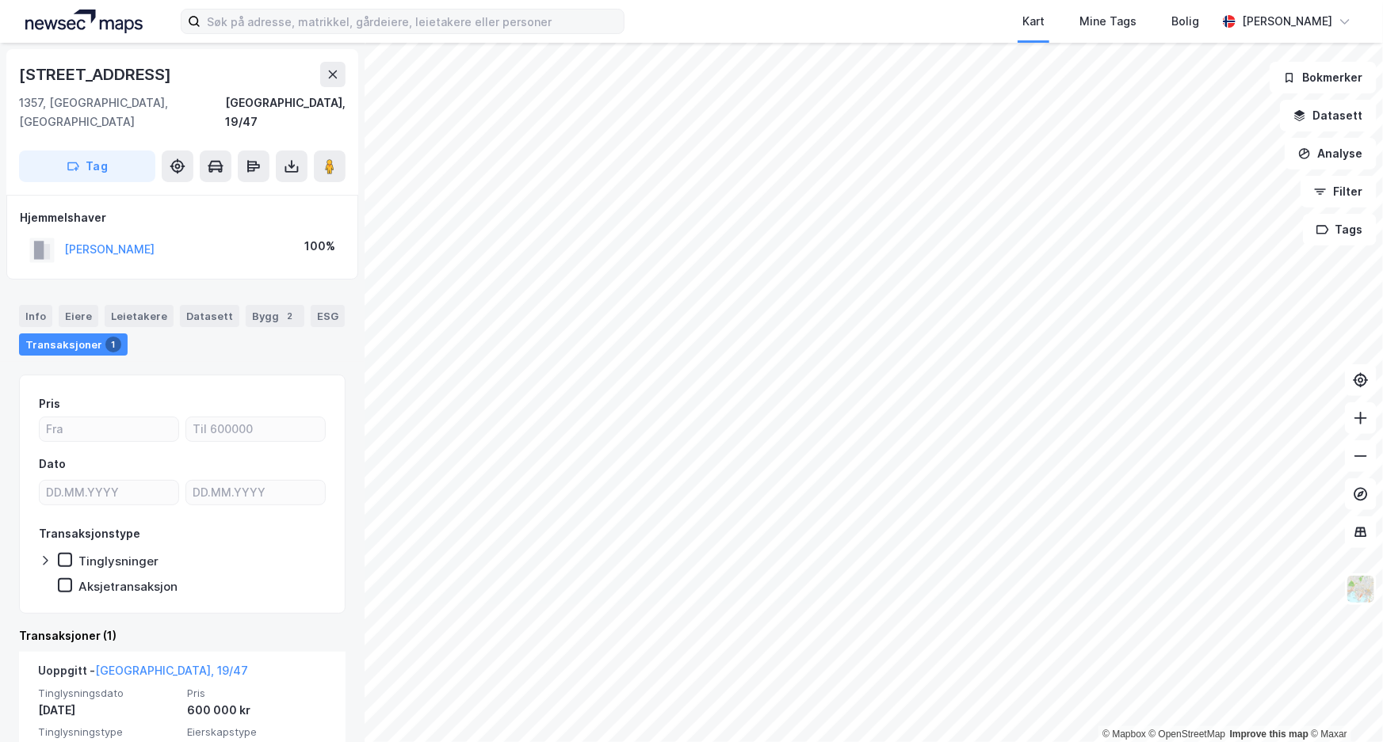
click at [570, 742] on html "Kart Mine Tags Bolig [PERSON_NAME] © Mapbox © OpenStreetMap Improve this map © …" at bounding box center [691, 371] width 1383 height 742
